Goal: Task Accomplishment & Management: Manage account settings

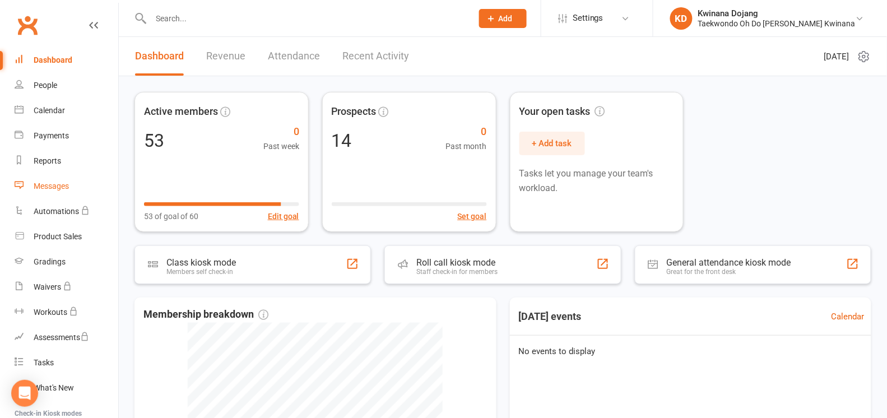
click at [51, 183] on div "Messages" at bounding box center [51, 186] width 35 height 9
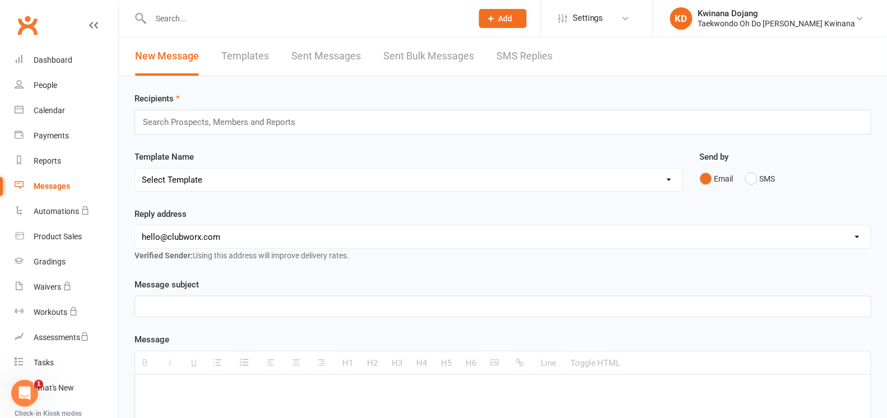
click at [513, 53] on link "SMS Replies" at bounding box center [525, 56] width 56 height 39
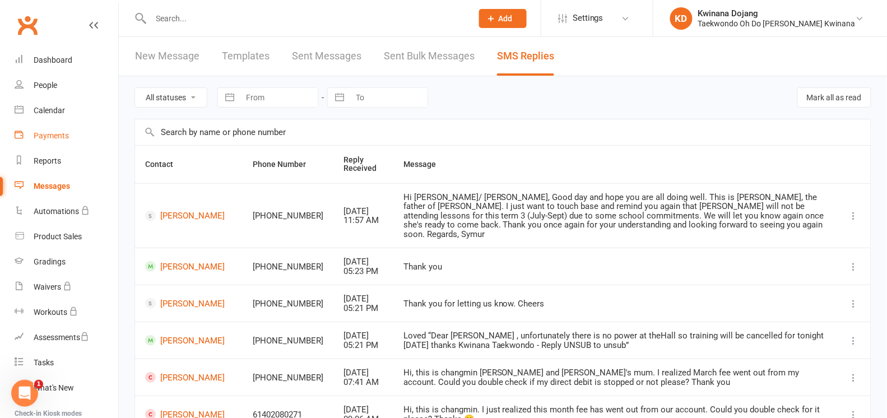
click at [47, 138] on div "Payments" at bounding box center [51, 135] width 35 height 9
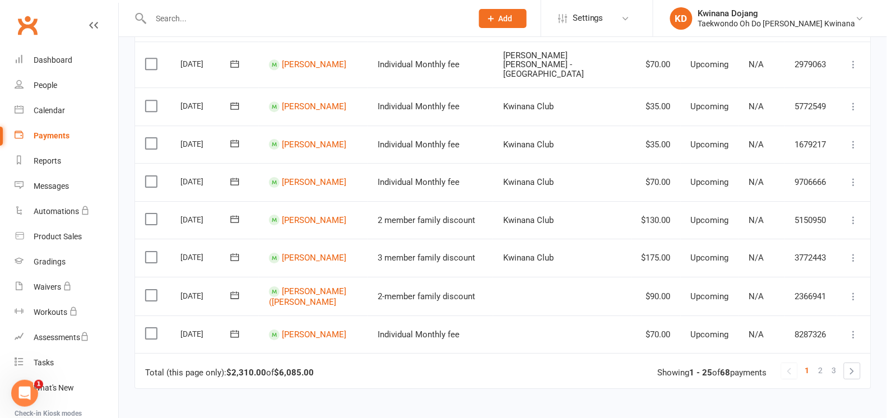
scroll to position [911, 0]
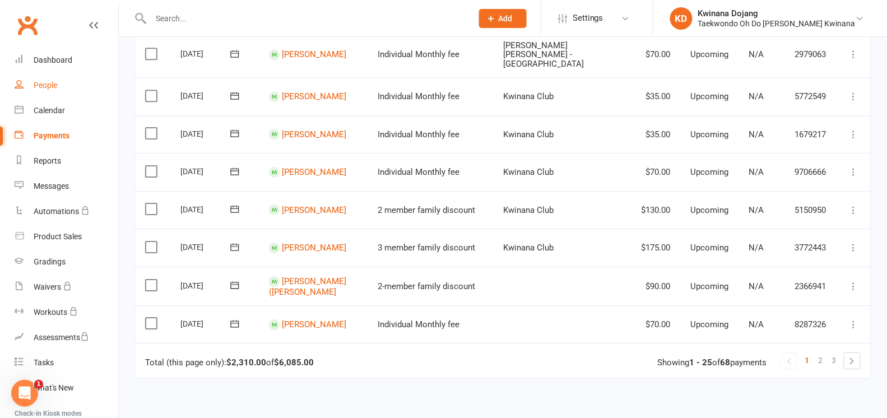
click at [45, 84] on div "People" at bounding box center [46, 85] width 24 height 9
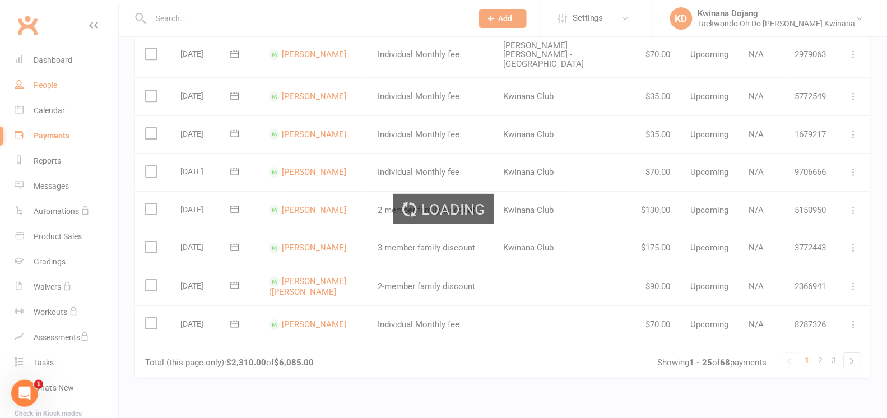
select select "100"
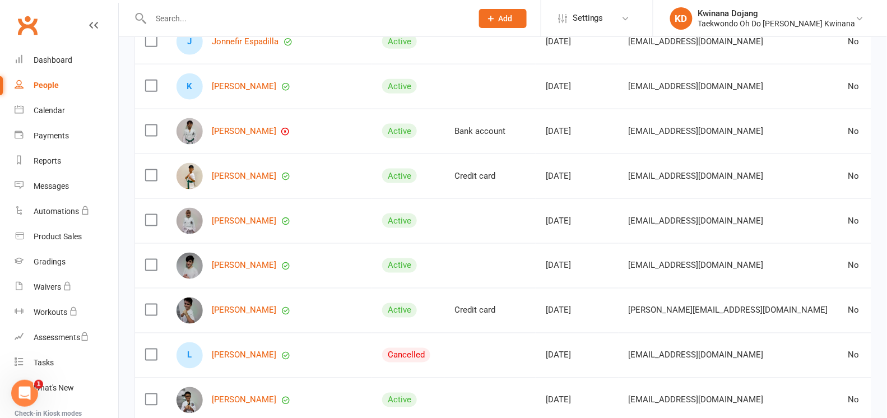
scroll to position [1681, 0]
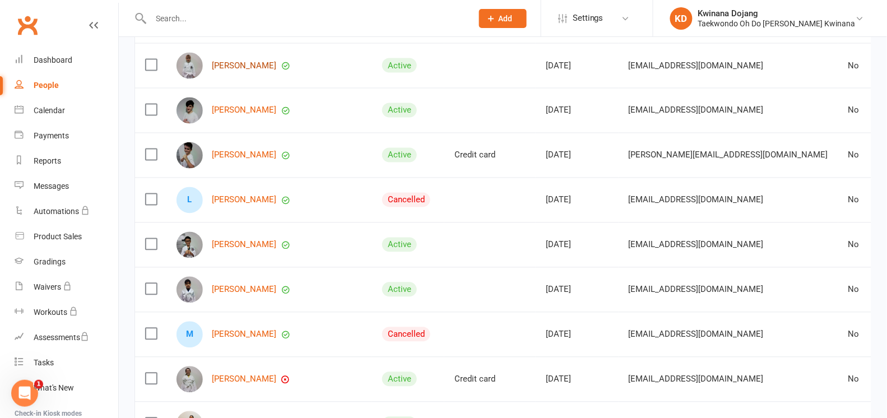
click at [231, 71] on link "[PERSON_NAME]" at bounding box center [244, 66] width 64 height 10
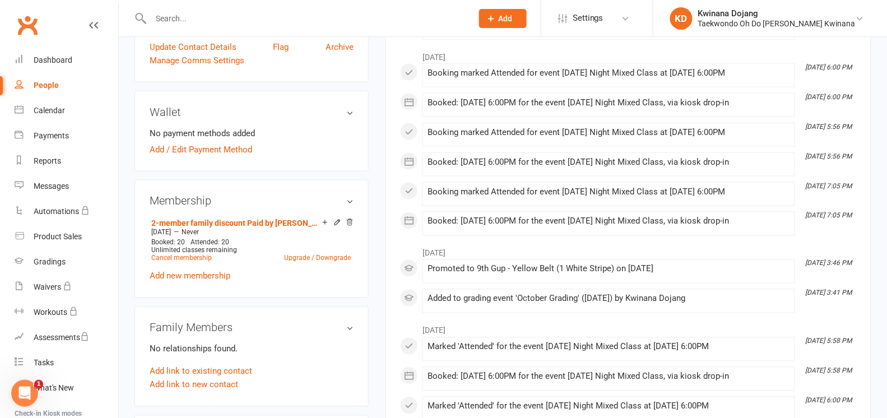
scroll to position [420, 0]
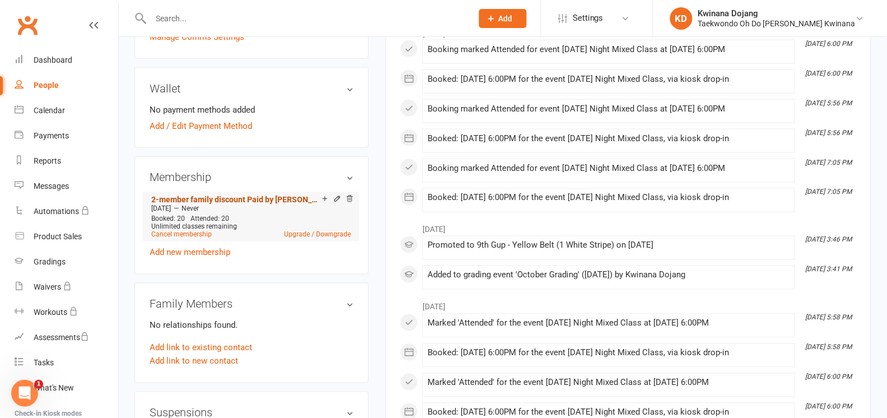
click at [244, 196] on link "2-member family discount Paid by [PERSON_NAME]" at bounding box center [236, 200] width 171 height 9
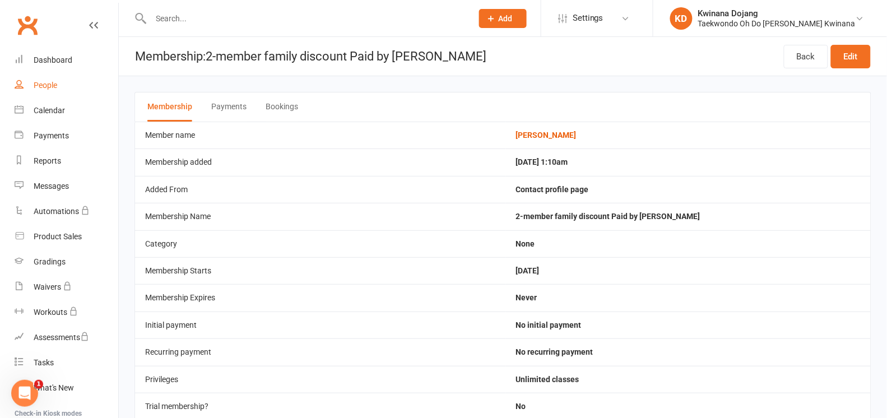
click at [44, 87] on div "People" at bounding box center [46, 85] width 24 height 9
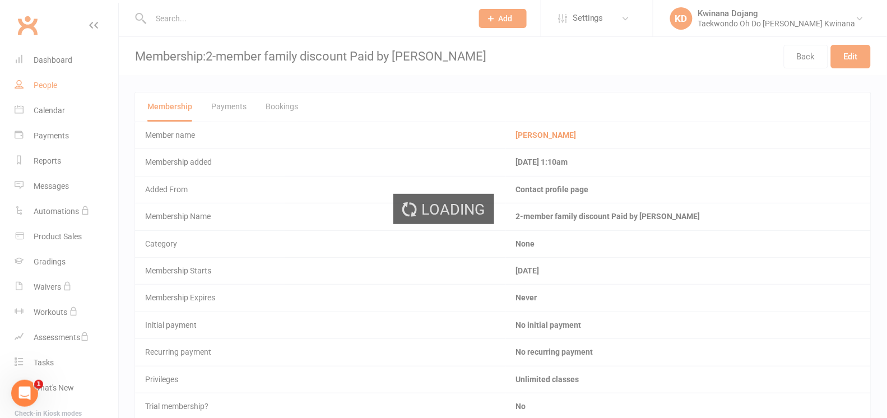
select select "100"
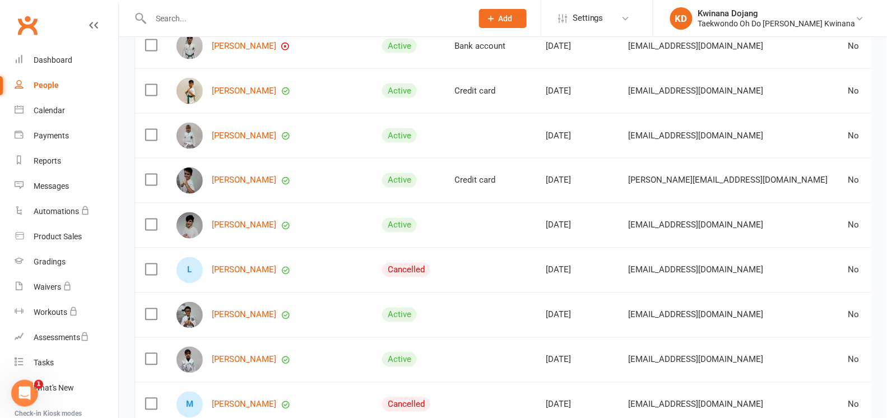
scroll to position [1821, 0]
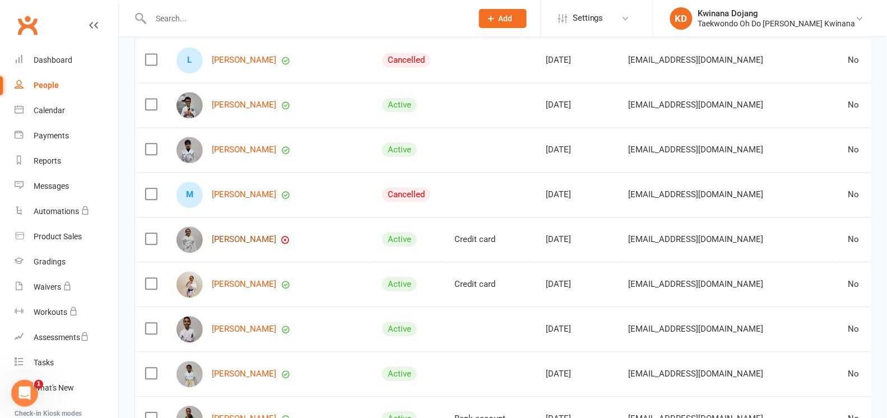
click at [234, 244] on link "[PERSON_NAME]" at bounding box center [244, 240] width 64 height 10
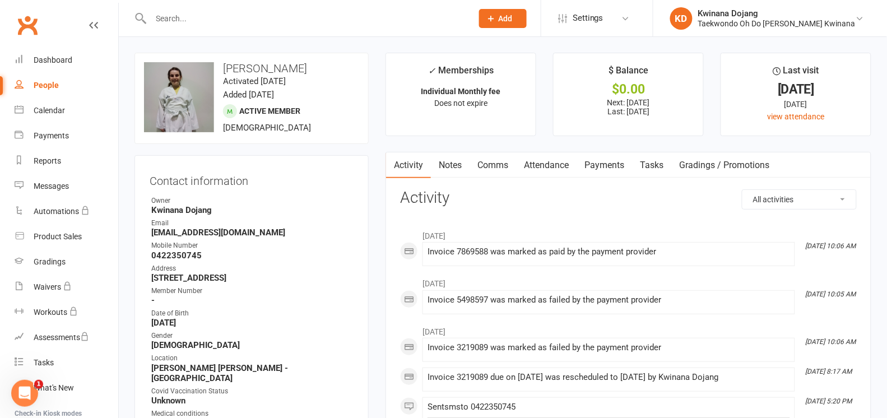
click at [613, 163] on link "Payments" at bounding box center [604, 165] width 55 height 26
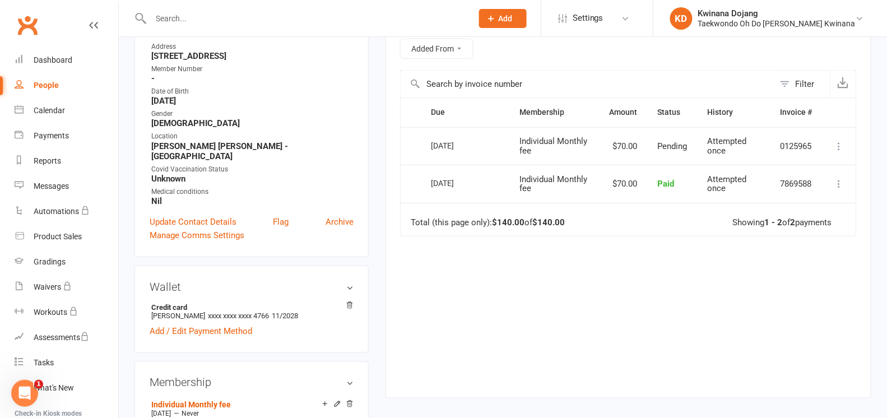
scroll to position [270, 0]
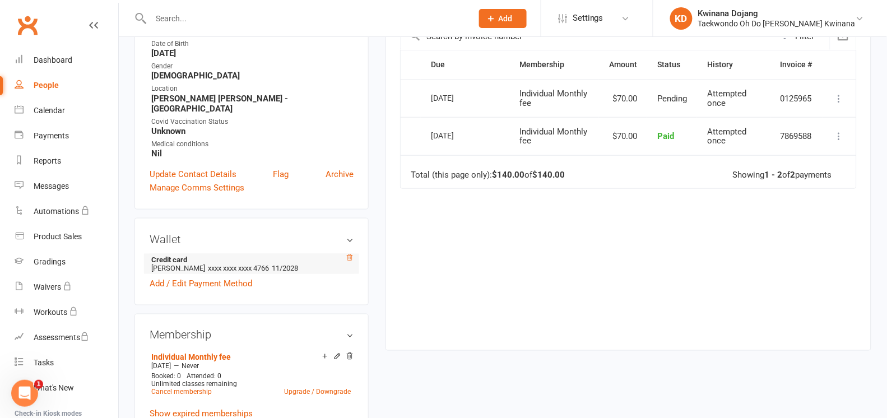
click at [349, 254] on icon at bounding box center [350, 257] width 6 height 6
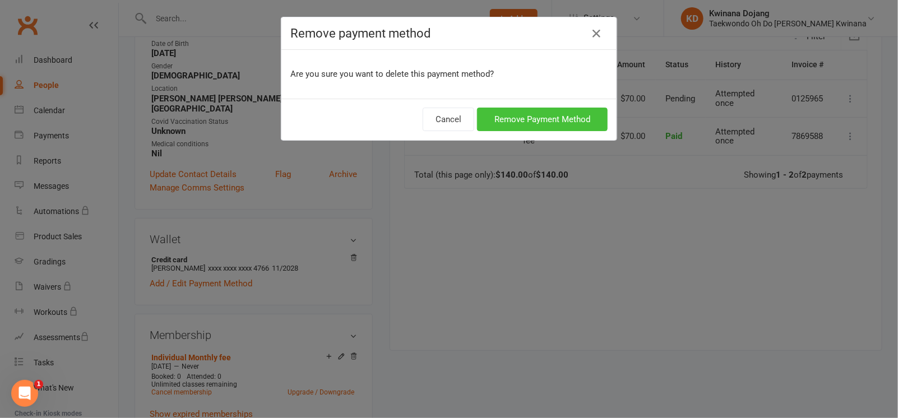
click at [532, 122] on button "Remove Payment Method" at bounding box center [542, 120] width 131 height 24
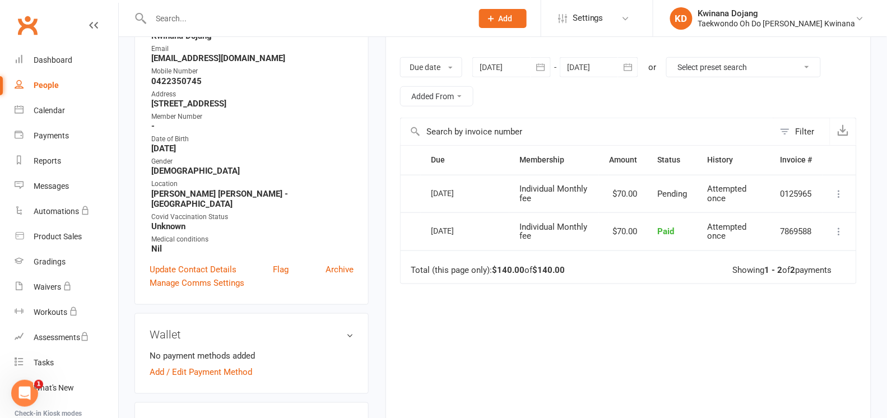
scroll to position [129, 0]
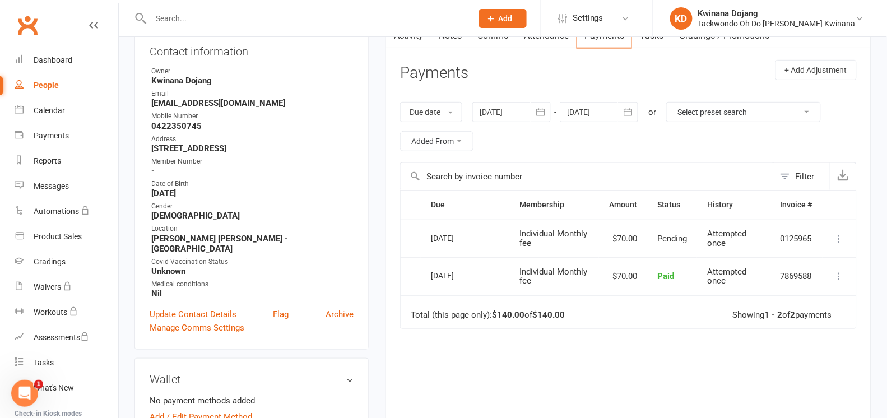
click at [545, 110] on icon "button" at bounding box center [540, 111] width 8 height 7
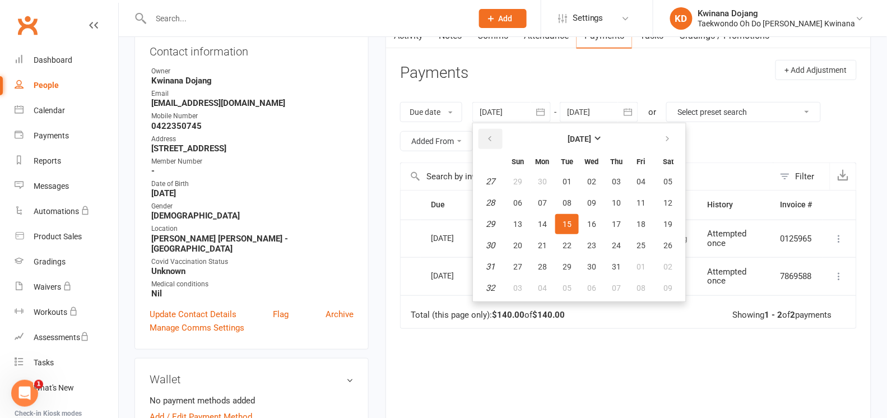
click at [497, 134] on button "button" at bounding box center [491, 139] width 24 height 20
click at [560, 179] on button "01" at bounding box center [567, 181] width 24 height 20
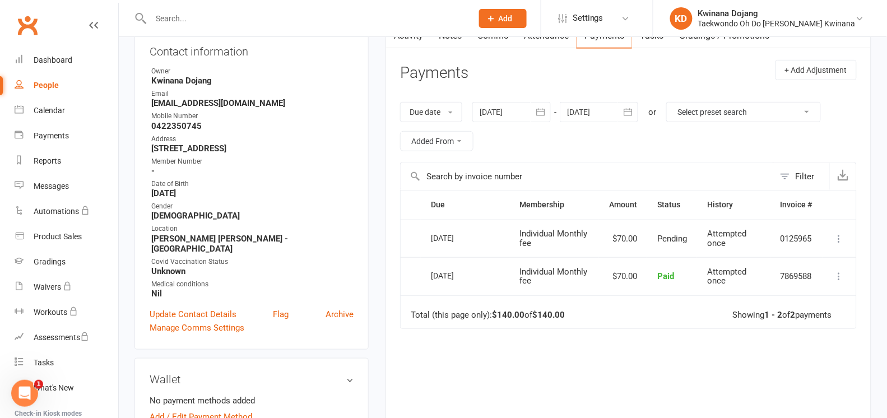
type input "[DATE]"
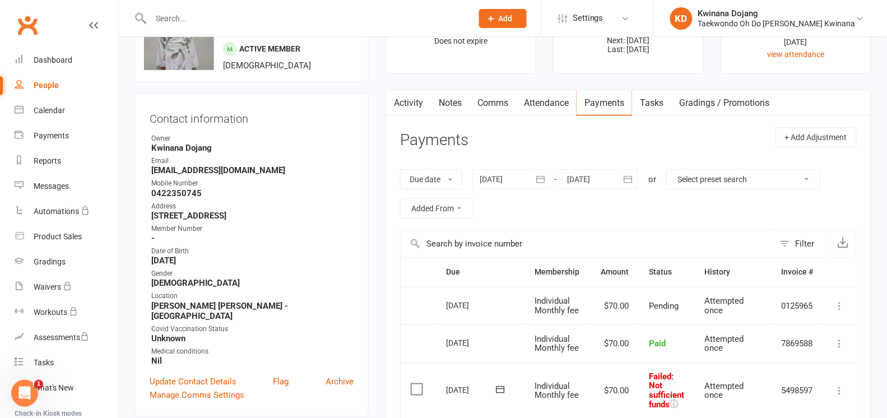
scroll to position [59, 0]
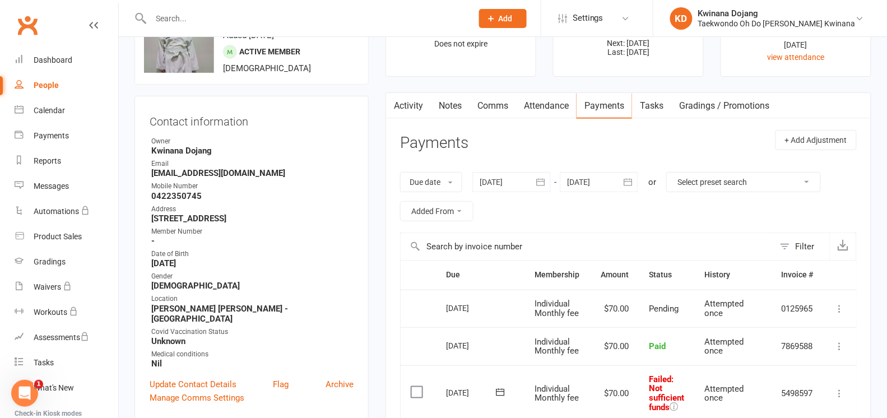
click at [528, 100] on link "Attendance" at bounding box center [546, 106] width 61 height 26
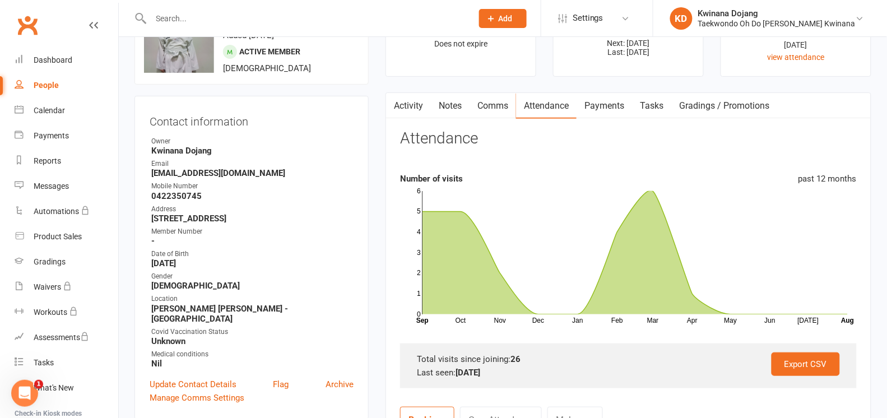
click at [621, 105] on link "Payments" at bounding box center [604, 106] width 55 height 26
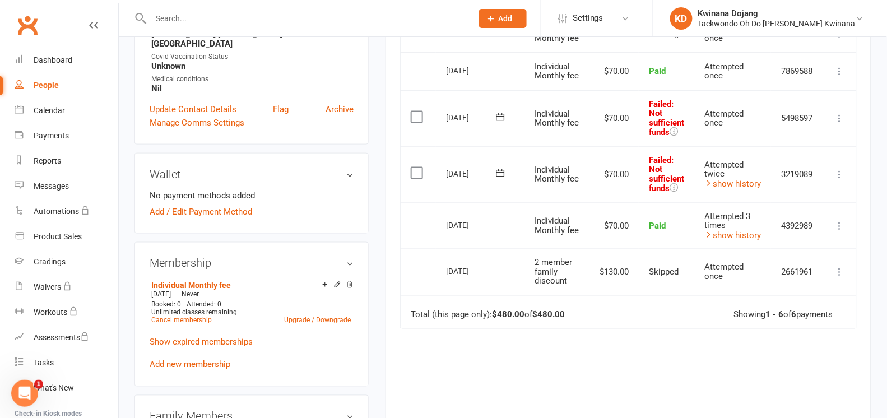
scroll to position [340, 0]
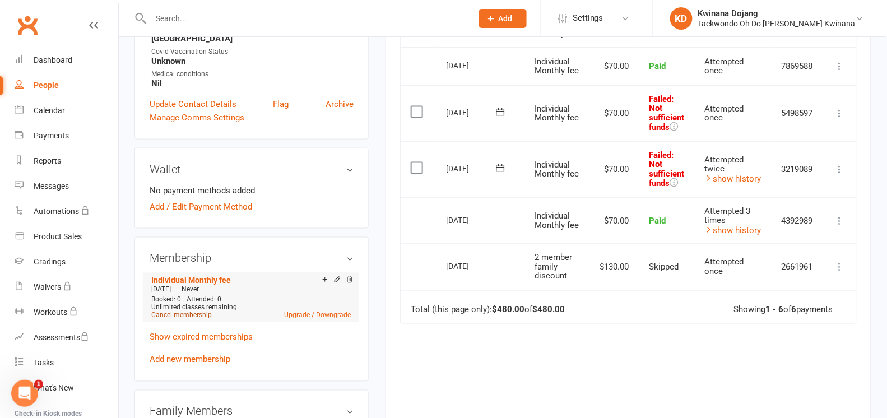
click at [188, 312] on link "Cancel membership" at bounding box center [181, 316] width 61 height 8
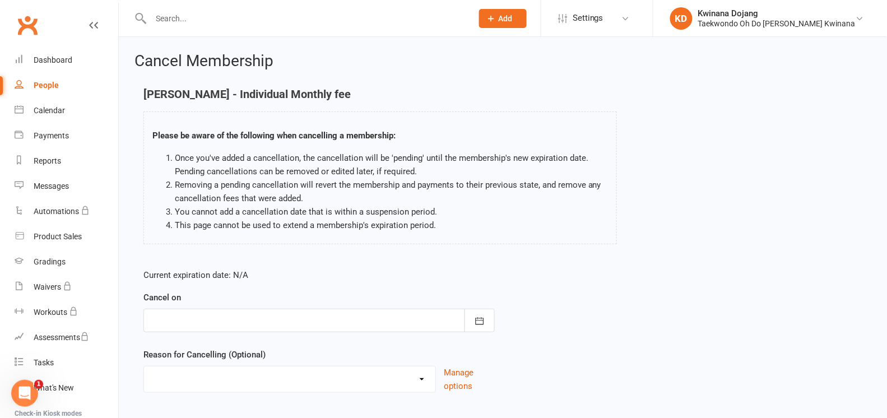
click at [421, 380] on select "Holiday Injury Other reason" at bounding box center [289, 378] width 291 height 22
select select "2"
click at [144, 367] on select "Holiday Injury Other reason" at bounding box center [289, 378] width 291 height 22
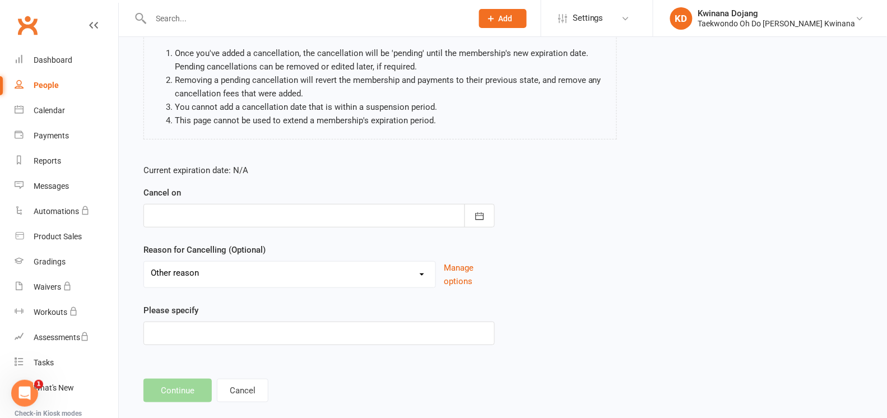
scroll to position [124, 0]
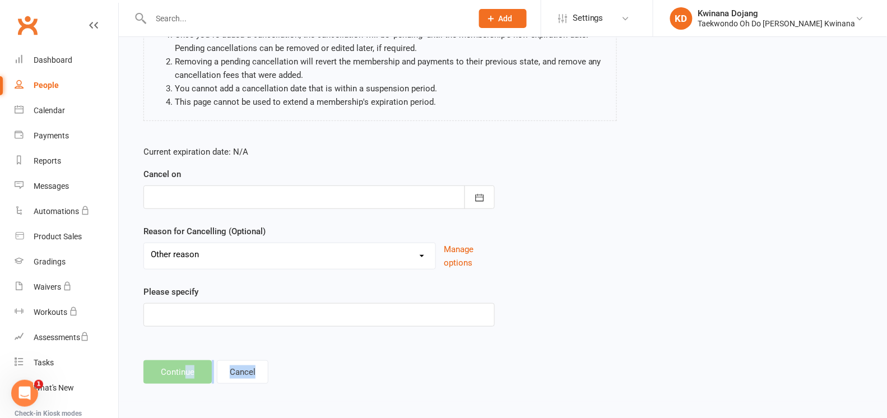
drag, startPoint x: 184, startPoint y: 370, endPoint x: 454, endPoint y: 379, distance: 270.8
click at [454, 379] on footer "Continue Cancel" at bounding box center [502, 372] width 719 height 24
drag, startPoint x: 454, startPoint y: 379, endPoint x: 480, endPoint y: 194, distance: 186.1
click at [480, 194] on icon "button" at bounding box center [479, 197] width 11 height 11
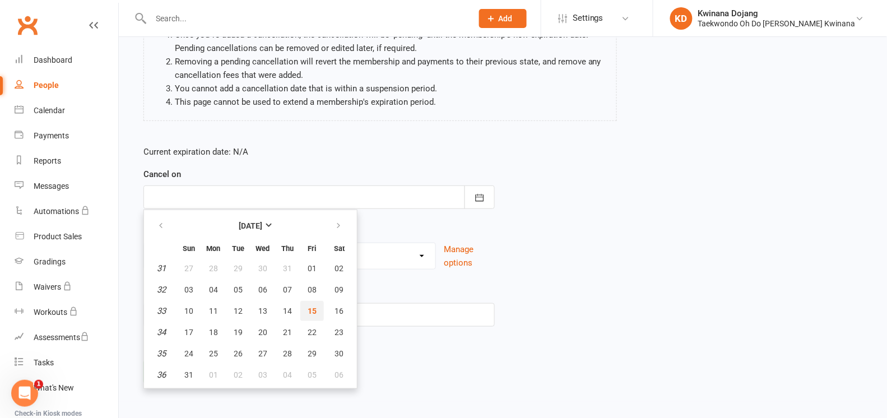
click at [309, 307] on span "15" at bounding box center [312, 311] width 9 height 9
type input "[DATE]"
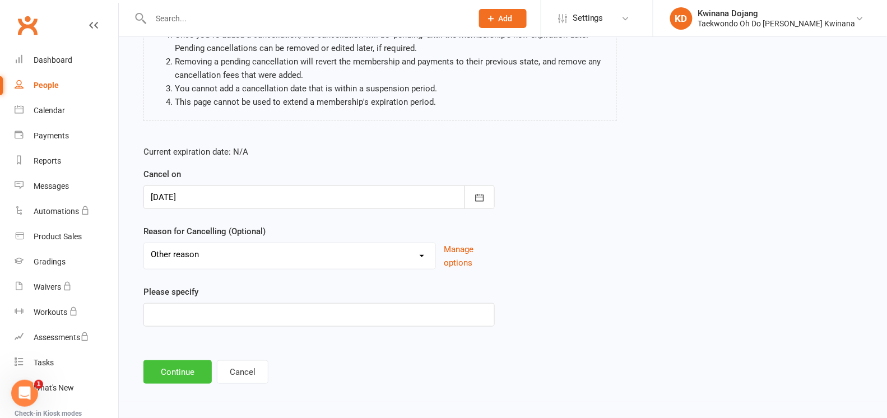
click at [180, 377] on button "Continue" at bounding box center [177, 372] width 68 height 24
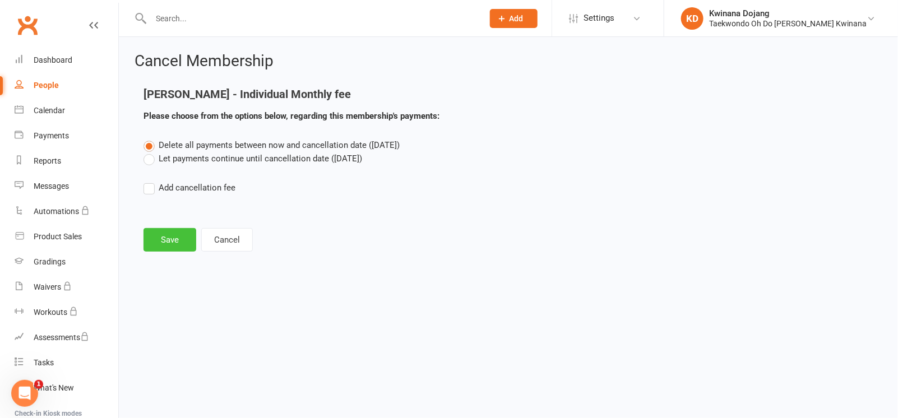
click at [167, 231] on button "Save" at bounding box center [169, 240] width 53 height 24
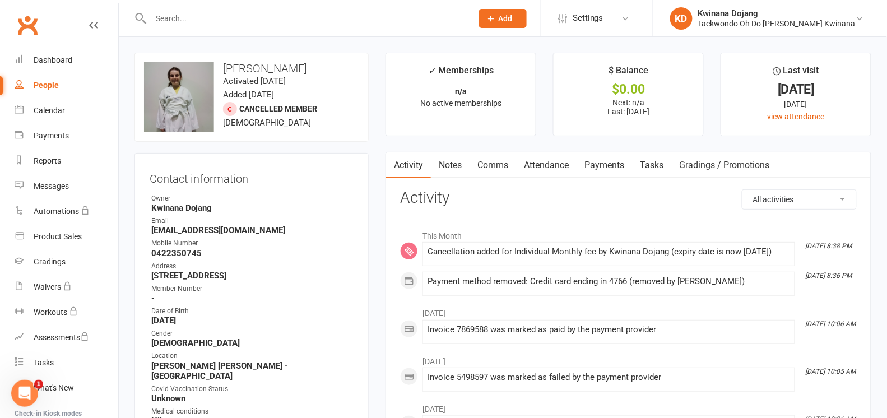
click at [619, 167] on link "Payments" at bounding box center [604, 165] width 55 height 26
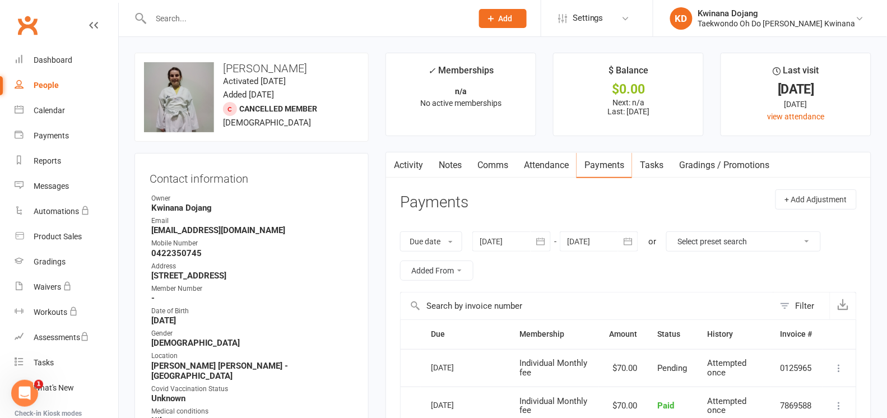
click at [541, 245] on icon "button" at bounding box center [540, 241] width 8 height 7
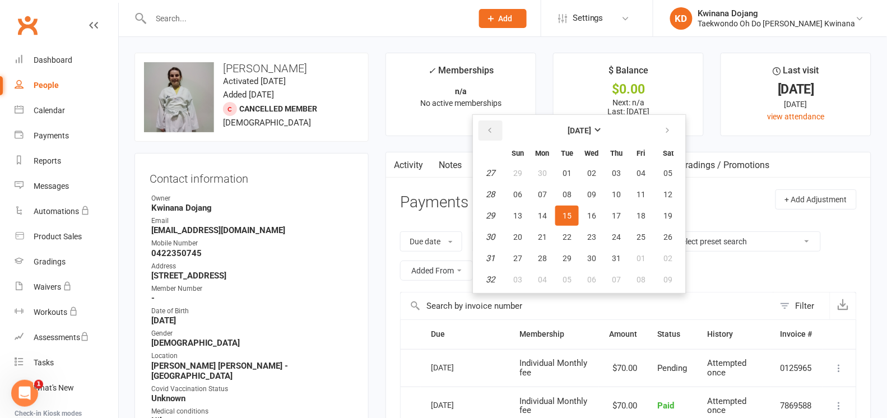
click at [494, 129] on icon "button" at bounding box center [490, 130] width 8 height 9
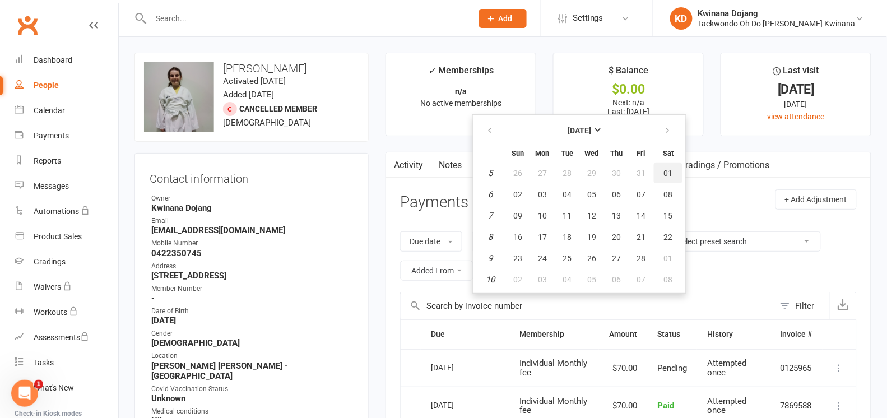
click at [664, 172] on span "01" at bounding box center [668, 173] width 9 height 9
type input "[DATE]"
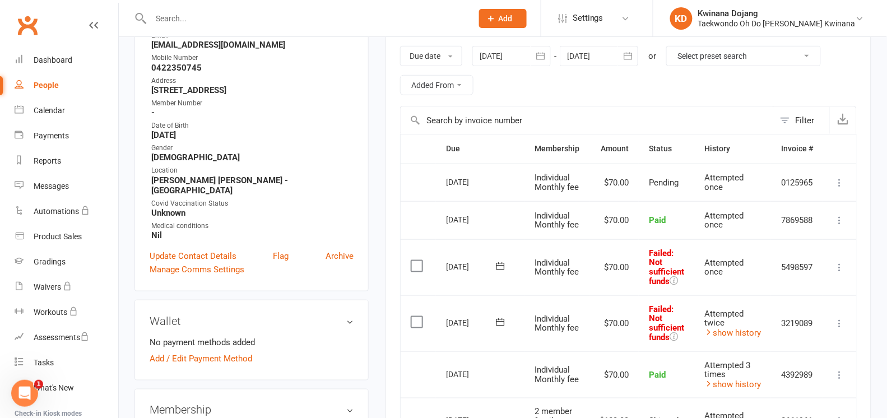
scroll to position [210, 0]
